Goal: Transaction & Acquisition: Purchase product/service

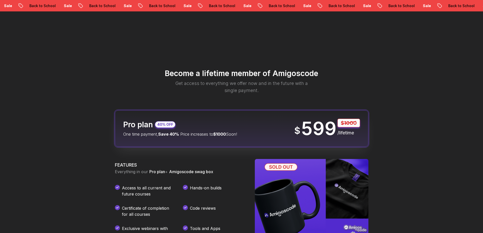
scroll to position [546, 0]
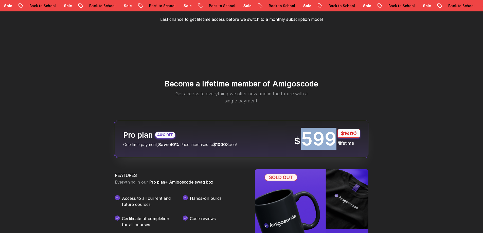
drag, startPoint x: 305, startPoint y: 138, endPoint x: 332, endPoint y: 140, distance: 26.4
click at [332, 140] on p "599" at bounding box center [318, 139] width 35 height 18
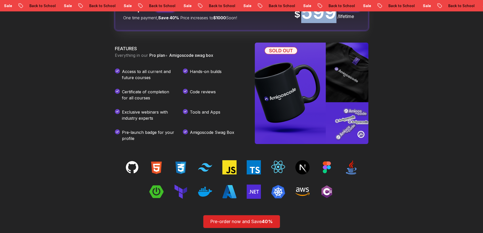
scroll to position [622, 0]
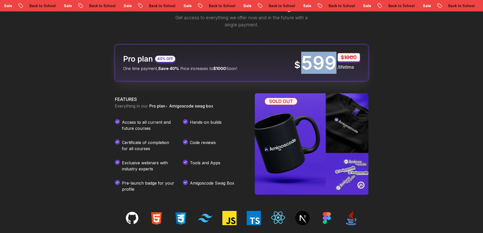
click at [310, 65] on p "599" at bounding box center [318, 63] width 35 height 18
drag, startPoint x: 303, startPoint y: 63, endPoint x: 335, endPoint y: 63, distance: 31.9
click at [335, 63] on p "599" at bounding box center [318, 63] width 35 height 18
click at [314, 61] on p "599" at bounding box center [318, 63] width 35 height 18
drag, startPoint x: 305, startPoint y: 63, endPoint x: 332, endPoint y: 63, distance: 26.9
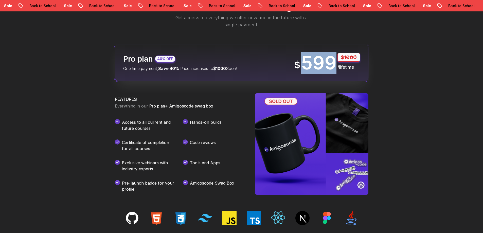
click at [332, 63] on p "599" at bounding box center [318, 63] width 35 height 18
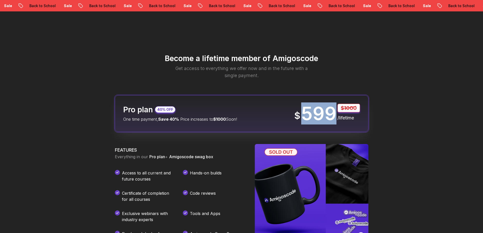
scroll to position [546, 0]
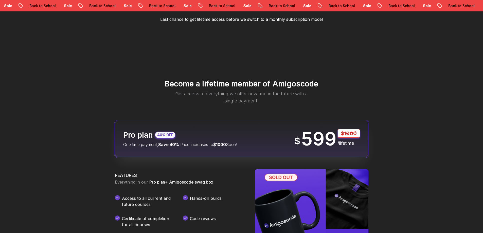
click at [233, 142] on p "One time payment, Save 40% Price increases to $1000 Soon!" at bounding box center [180, 144] width 114 height 6
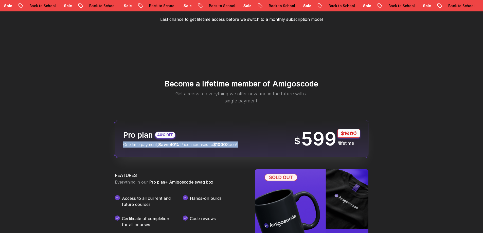
click at [233, 142] on p "One time payment, Save 40% Price increases to $1000 Soon!" at bounding box center [180, 144] width 114 height 6
click at [231, 143] on p "One time payment, Save 40% Price increases to $1000 Soon!" at bounding box center [180, 144] width 114 height 6
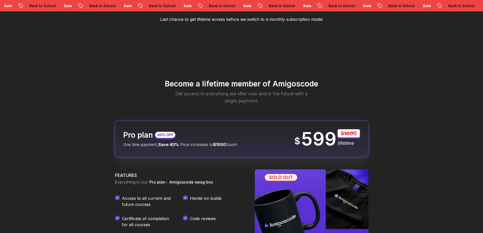
click at [231, 143] on p "One time payment, Save 40% Price increases to $1000 Soon!" at bounding box center [180, 144] width 114 height 6
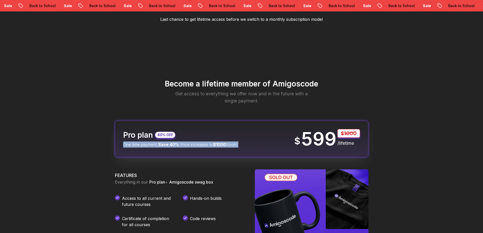
click at [231, 143] on p "One time payment, Save 40% Price increases to $1000 Soon!" at bounding box center [180, 144] width 114 height 6
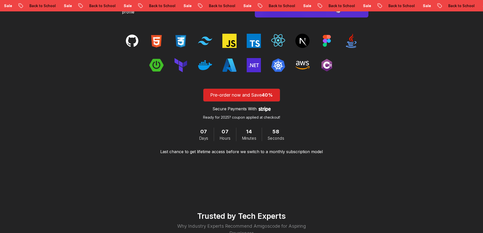
scroll to position [800, 0]
click at [246, 135] on span "Minutes" at bounding box center [249, 138] width 14 height 6
drag, startPoint x: 246, startPoint y: 135, endPoint x: 248, endPoint y: 137, distance: 2.7
click at [247, 136] on span "Minutes" at bounding box center [249, 138] width 14 height 6
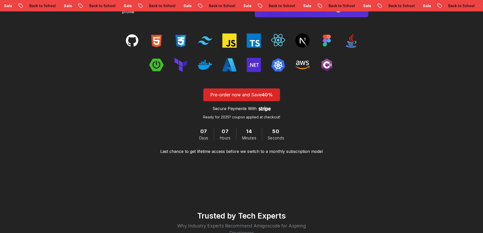
click at [247, 132] on span "14" at bounding box center [249, 131] width 6 height 8
click at [279, 129] on span "49" at bounding box center [276, 131] width 7 height 8
click at [278, 129] on span "49" at bounding box center [276, 131] width 7 height 8
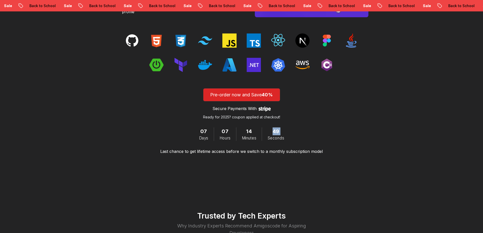
drag, startPoint x: 278, startPoint y: 129, endPoint x: 279, endPoint y: 133, distance: 3.4
click at [278, 131] on span "49" at bounding box center [276, 131] width 7 height 8
click at [275, 137] on span "Seconds" at bounding box center [275, 138] width 16 height 6
click at [252, 137] on span "Minutes" at bounding box center [249, 138] width 14 height 6
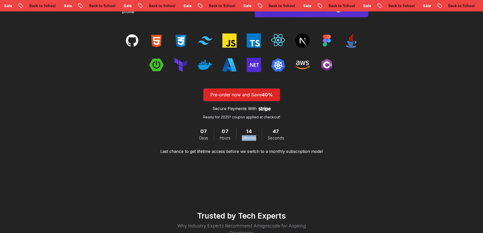
click at [252, 137] on span "Minutes" at bounding box center [249, 138] width 14 height 6
click at [228, 138] on span "Hours" at bounding box center [225, 138] width 11 height 6
click at [203, 140] on span "Days" at bounding box center [203, 138] width 9 height 6
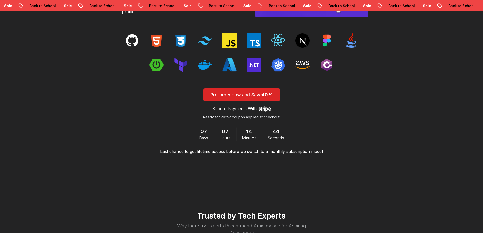
click at [202, 132] on span "07" at bounding box center [203, 131] width 7 height 8
click at [379, 95] on div "Pre-order now and Save 40% Secure Payments With Stripe logo Ready for 2025? cou…" at bounding box center [241, 121] width 304 height 66
